Goal: Transaction & Acquisition: Purchase product/service

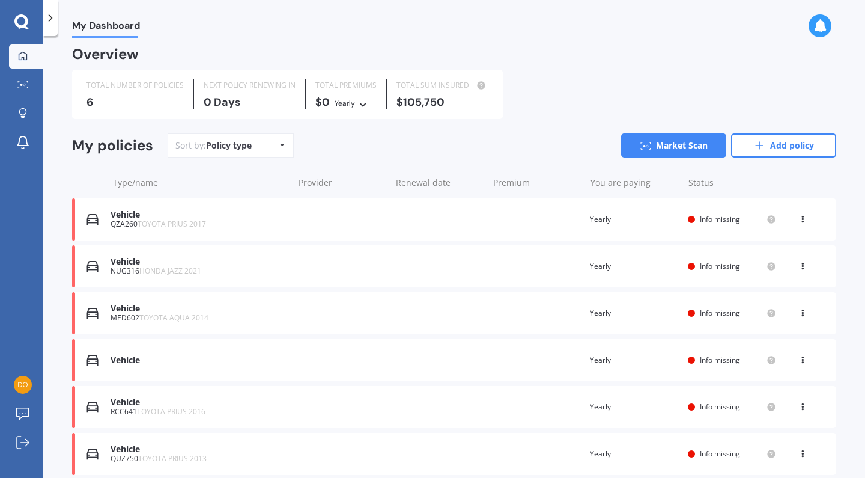
scroll to position [6, 0]
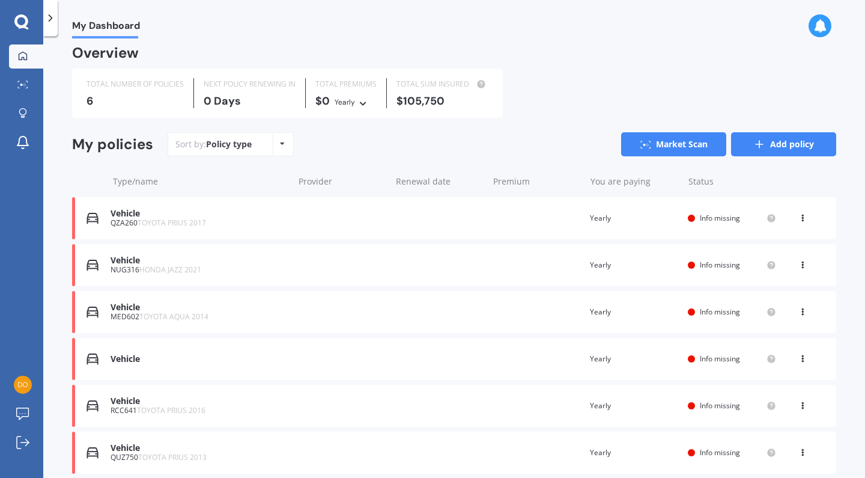
click at [786, 150] on link "Add policy" at bounding box center [783, 144] width 105 height 24
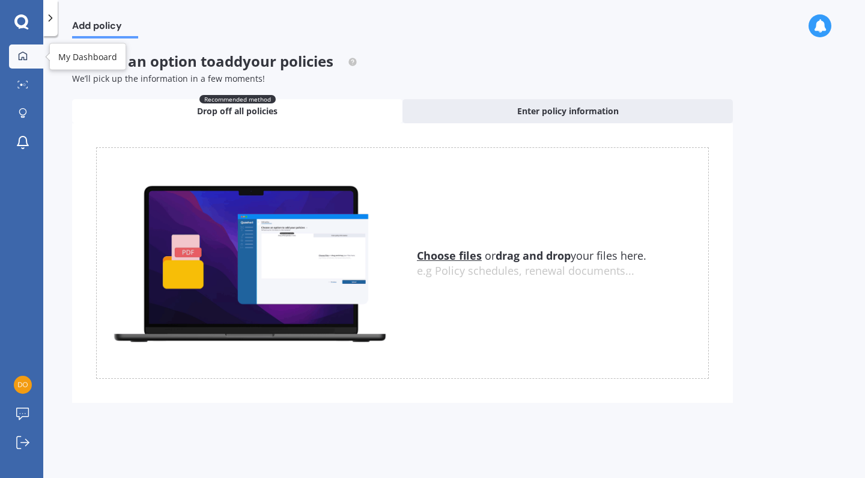
click at [16, 55] on div at bounding box center [23, 56] width 18 height 11
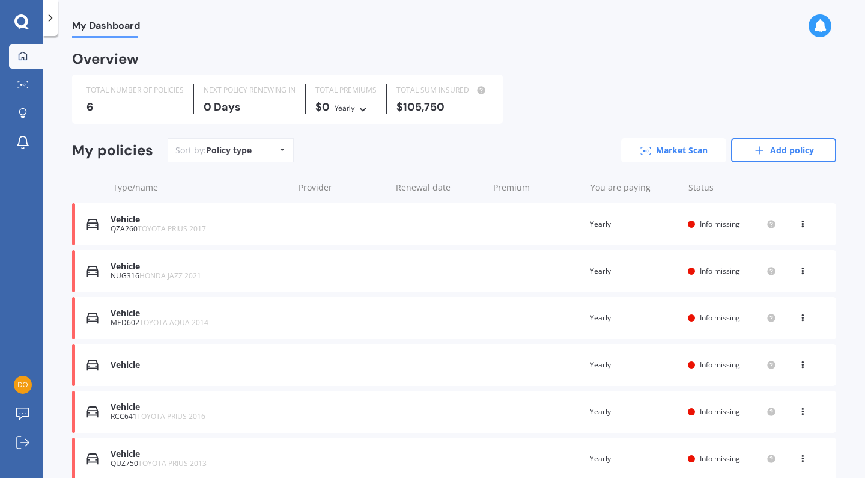
click at [703, 144] on link "Market Scan" at bounding box center [673, 150] width 105 height 24
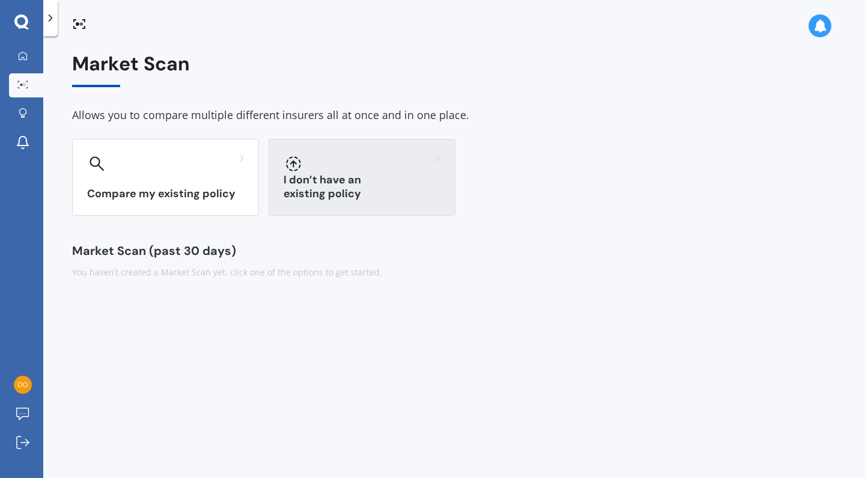
click at [316, 189] on h3 "I don’t have an existing policy" at bounding box center [362, 187] width 157 height 28
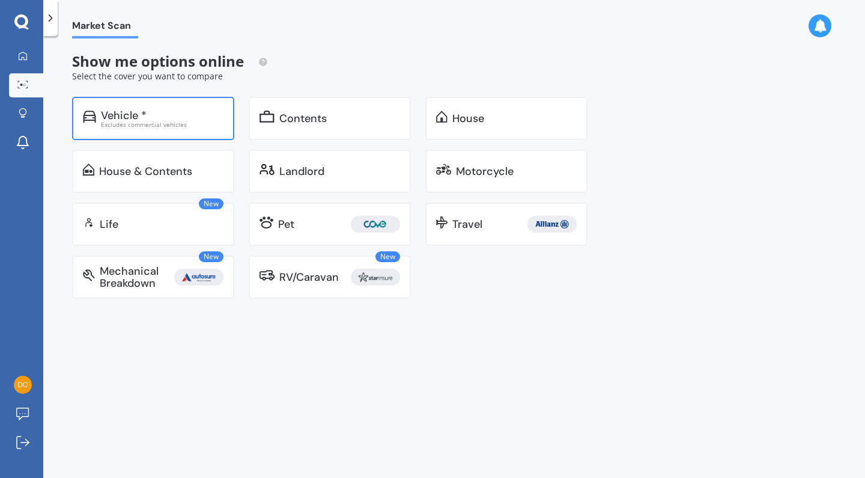
click at [163, 121] on div "Excludes commercial vehicles" at bounding box center [162, 124] width 123 height 6
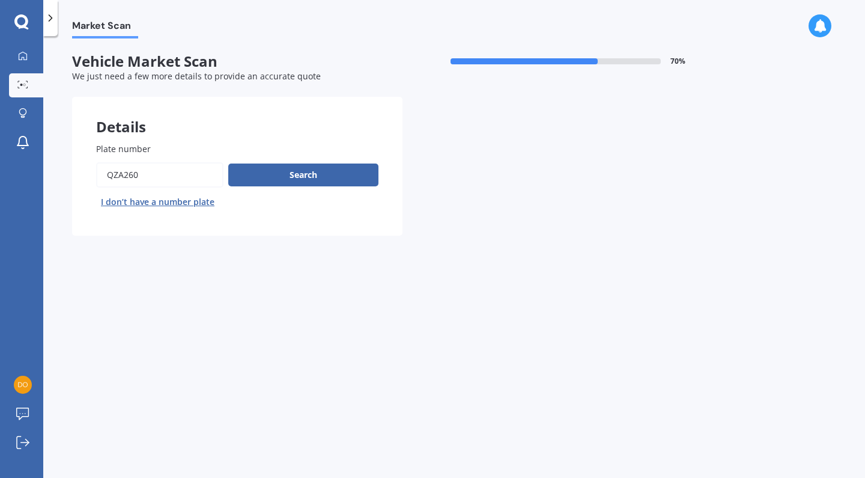
drag, startPoint x: 162, startPoint y: 182, endPoint x: 70, endPoint y: 157, distance: 94.5
click at [70, 157] on div "Market Scan Vehicle Market Scan 70 % We just need a few more details to provide…" at bounding box center [454, 259] width 822 height 442
type input "NJW525"
click at [0, 0] on button "Next" at bounding box center [0, 0] width 0 height 0
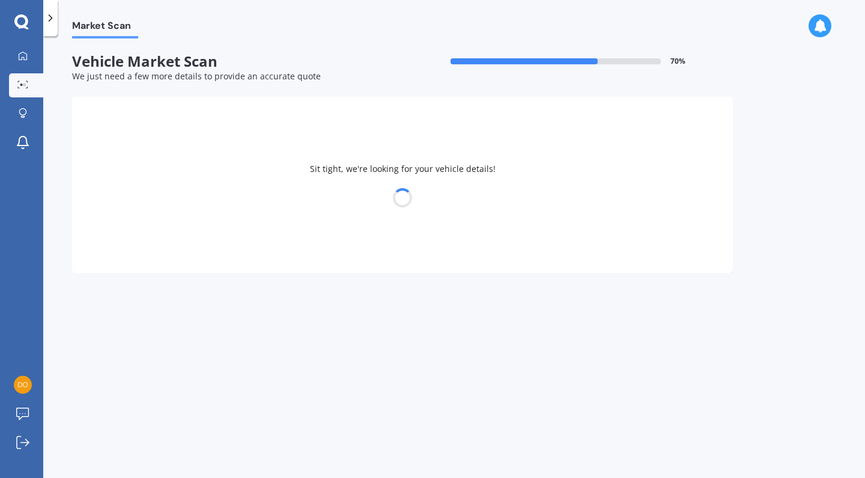
select select "TOYOTA"
select select "PRIUS"
select select "06"
select select "01"
select select "1992"
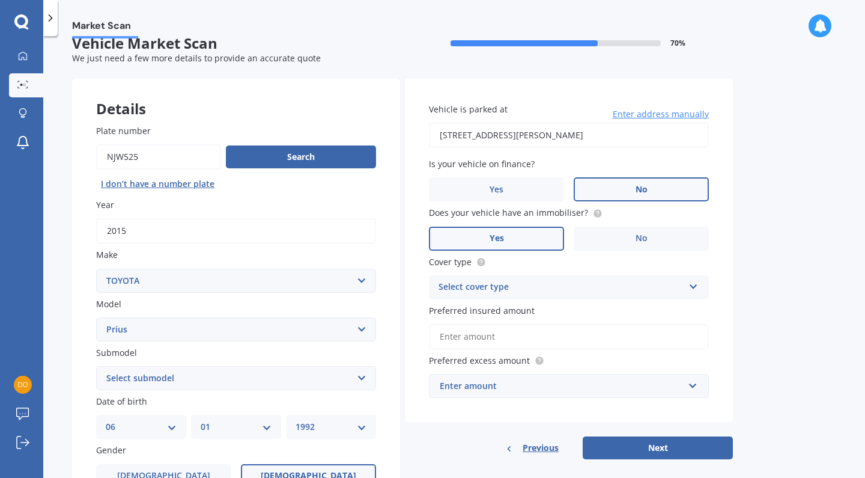
scroll to position [22, 0]
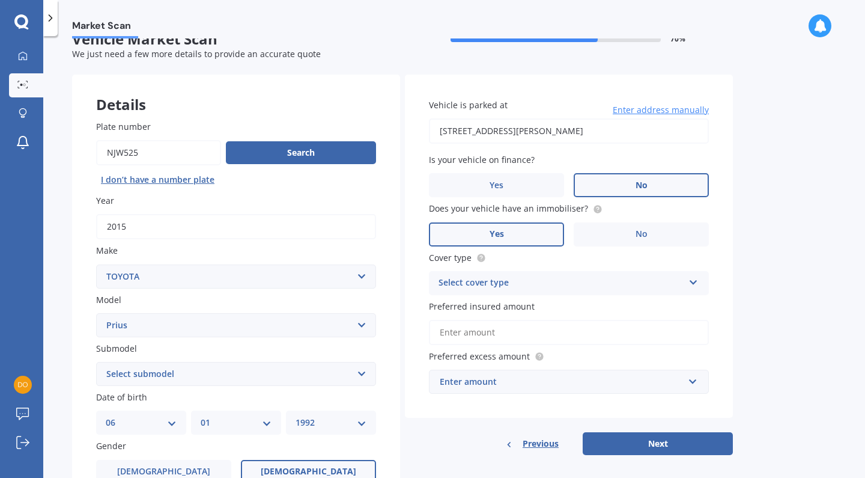
select select "HYBRID"
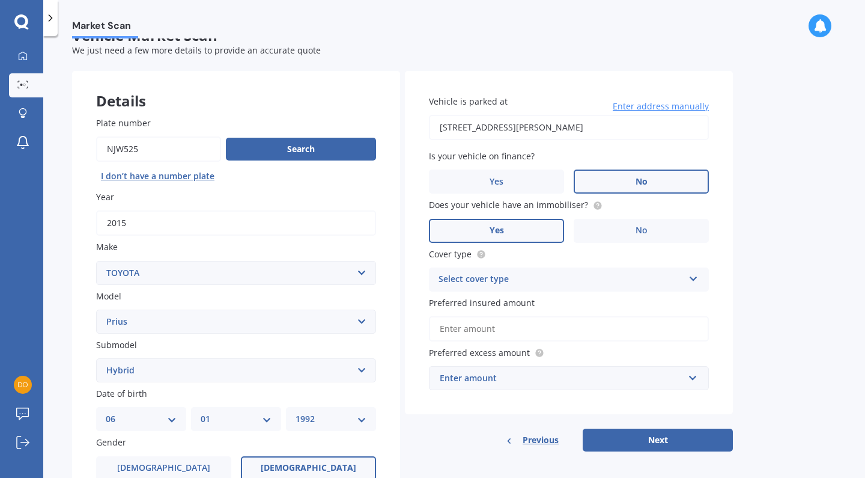
scroll to position [25, 0]
drag, startPoint x: 253, startPoint y: 368, endPoint x: 439, endPoint y: 126, distance: 305.6
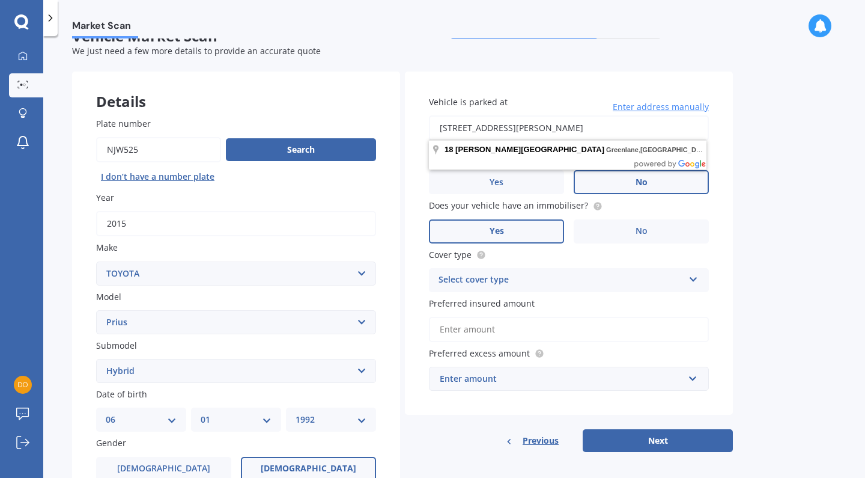
click at [636, 125] on input "18 Massey Avenue, Greenlane, Auckland 1061" at bounding box center [569, 127] width 280 height 25
drag, startPoint x: 636, startPoint y: 124, endPoint x: 408, endPoint y: 115, distance: 228.6
click at [408, 115] on div "Vehicle is parked at 18 Massey Avenue, Greenlane, Auckland 1061 Enter address m…" at bounding box center [569, 244] width 328 height 344
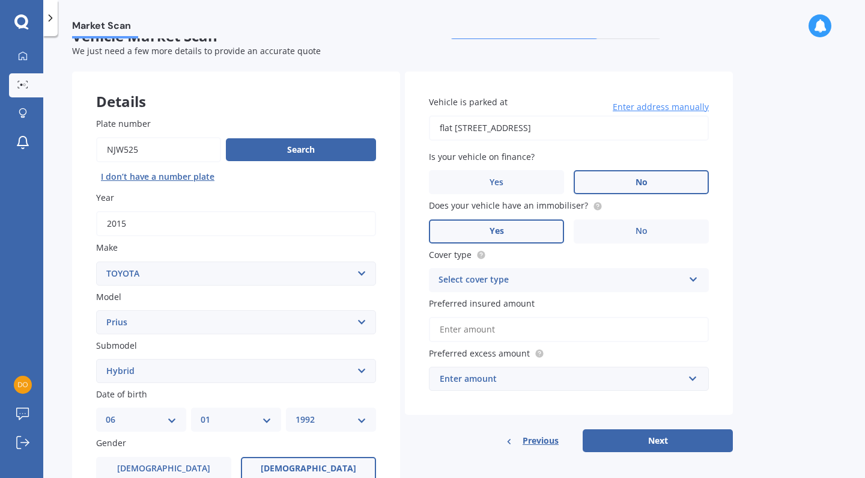
type input "flat 2/3 Haast Street, Remuera, Auckland 1050"
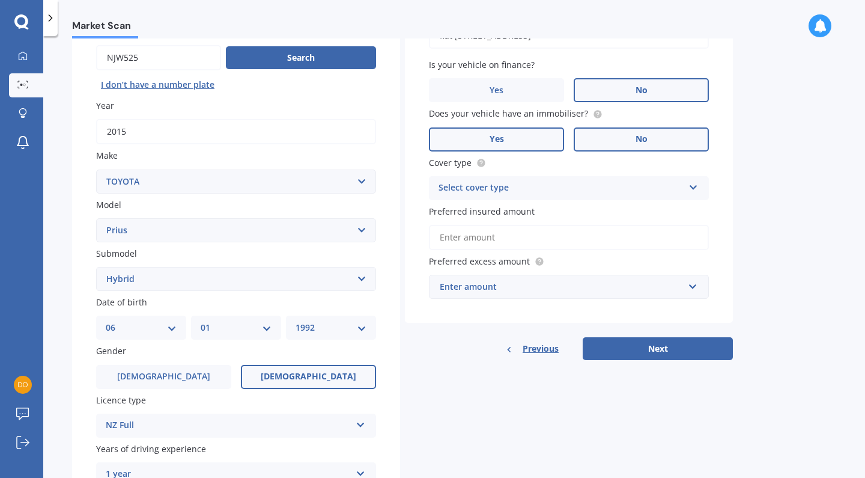
scroll to position [118, 0]
click at [594, 191] on div "Select cover type" at bounding box center [561, 187] width 245 height 14
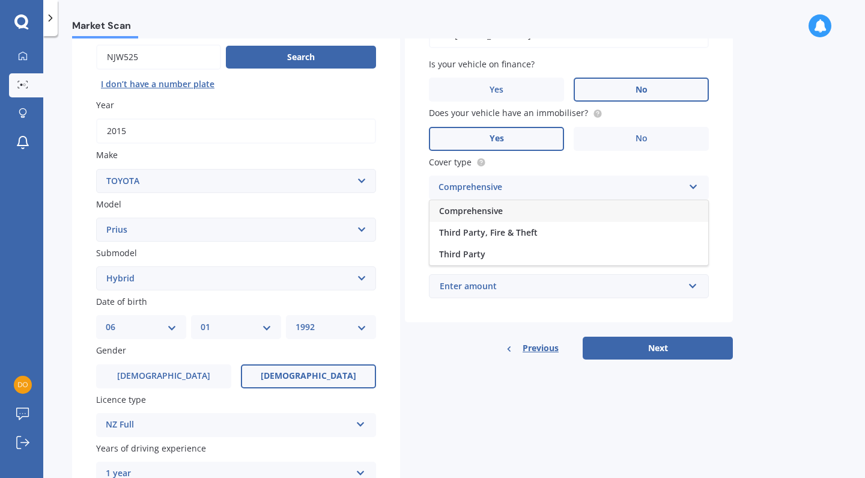
click at [584, 203] on div "Comprehensive" at bounding box center [569, 211] width 279 height 22
click at [584, 204] on label "Preferred insured amount" at bounding box center [566, 210] width 275 height 13
click at [584, 224] on input "Preferred insured amount" at bounding box center [569, 236] width 280 height 25
click at [582, 292] on input "text" at bounding box center [564, 286] width 269 height 23
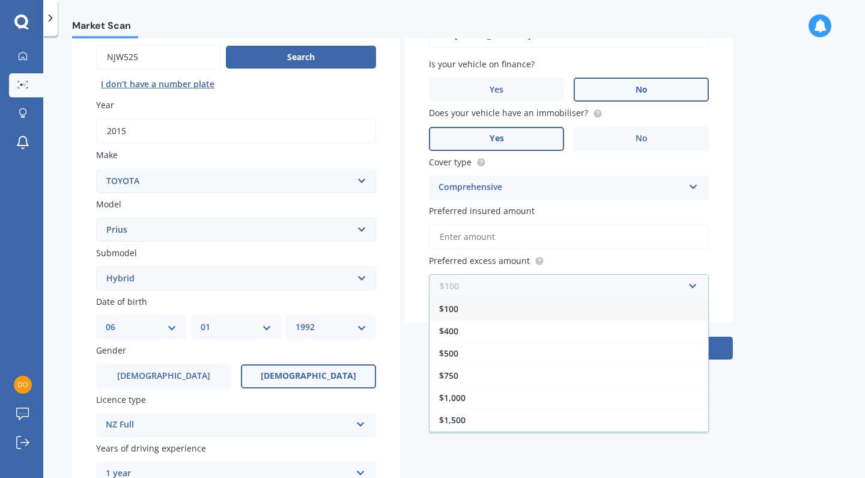
click at [581, 291] on input "text" at bounding box center [564, 286] width 269 height 23
click at [523, 325] on div "$400" at bounding box center [569, 331] width 279 height 22
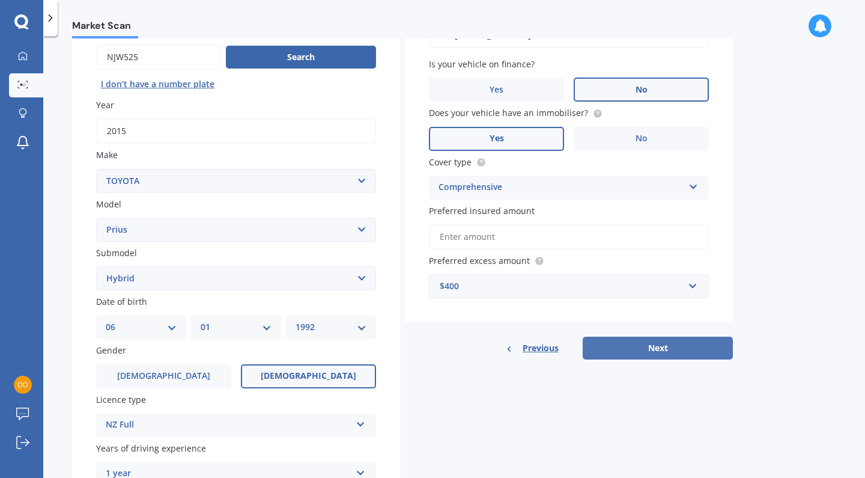
click at [706, 344] on button "Next" at bounding box center [658, 348] width 150 height 23
click at [593, 236] on input "Preferred insured amount" at bounding box center [569, 236] width 280 height 25
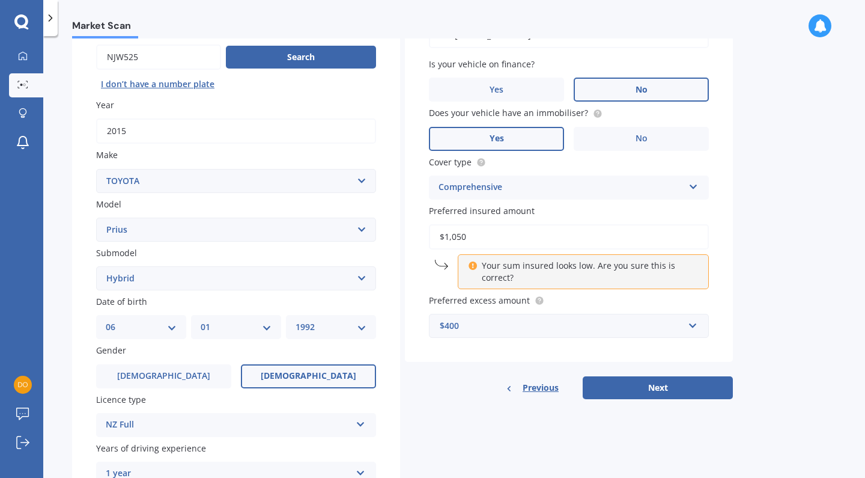
type input "$10,500"
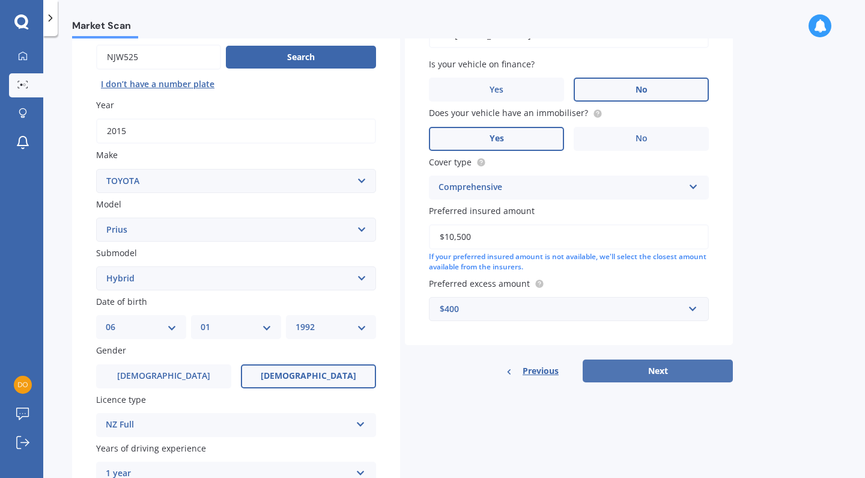
click at [688, 370] on button "Next" at bounding box center [658, 370] width 150 height 23
select select "06"
select select "01"
select select "1992"
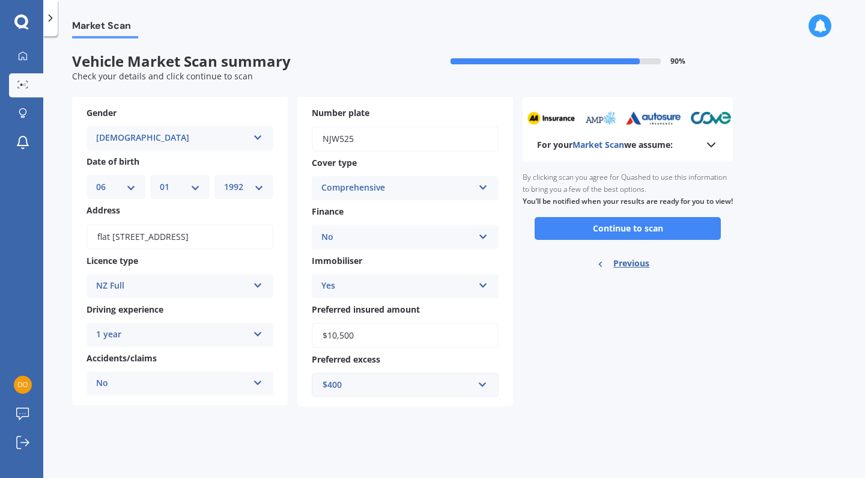
scroll to position [0, 0]
click at [643, 240] on button "Continue to scan" at bounding box center [628, 228] width 186 height 23
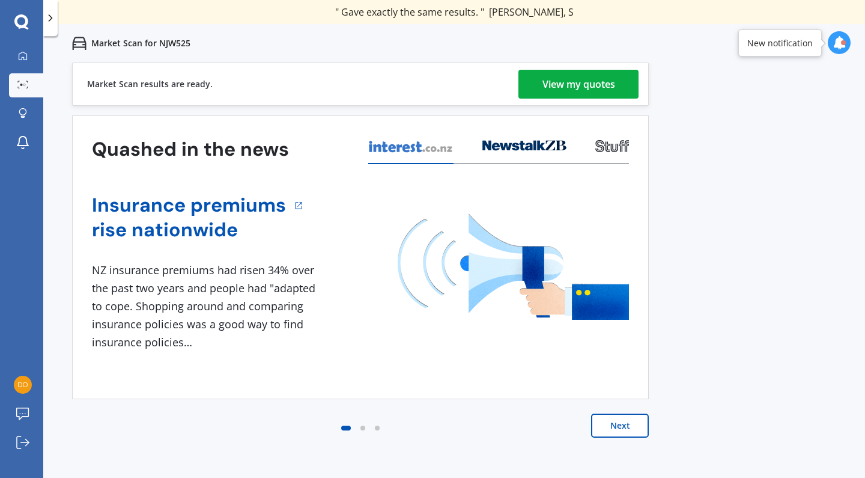
click at [630, 444] on div "Next" at bounding box center [360, 437] width 577 height 48
click at [630, 416] on button "Next" at bounding box center [620, 425] width 58 height 24
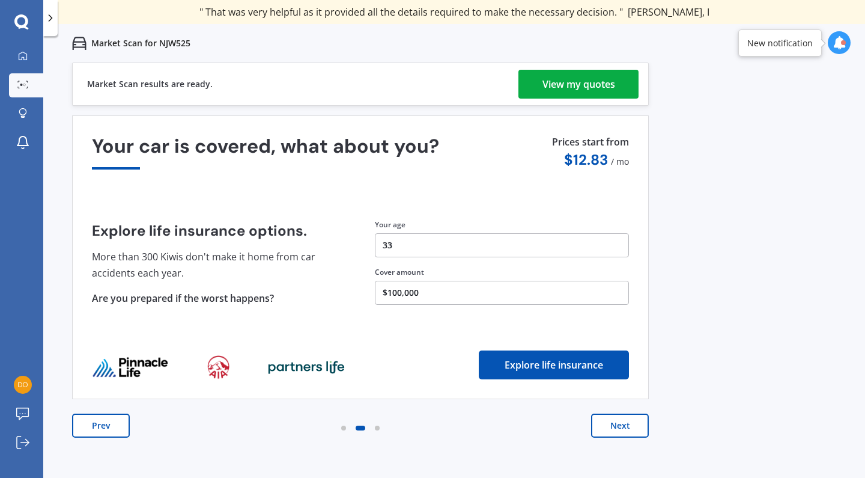
click at [585, 93] on div "View my quotes" at bounding box center [579, 84] width 73 height 29
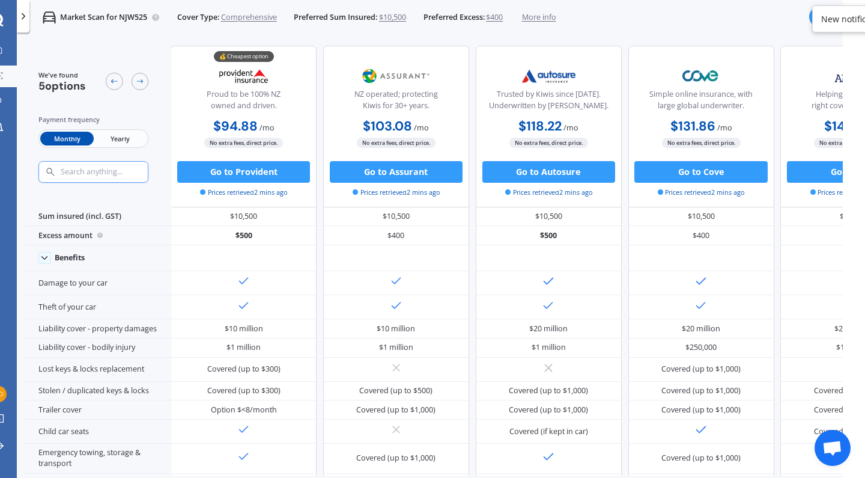
scroll to position [0, 22]
